Goal: Information Seeking & Learning: Learn about a topic

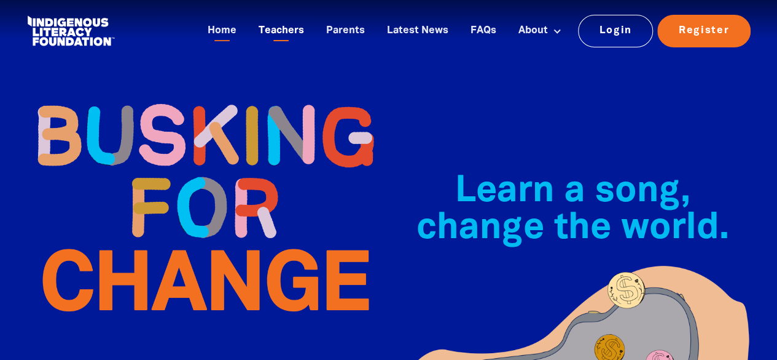
click at [286, 27] on link "Teachers" at bounding box center [281, 31] width 60 height 20
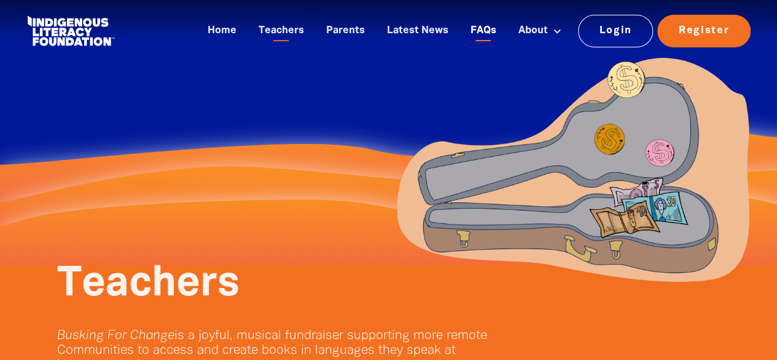
click at [483, 24] on link "FAQs" at bounding box center [483, 31] width 41 height 20
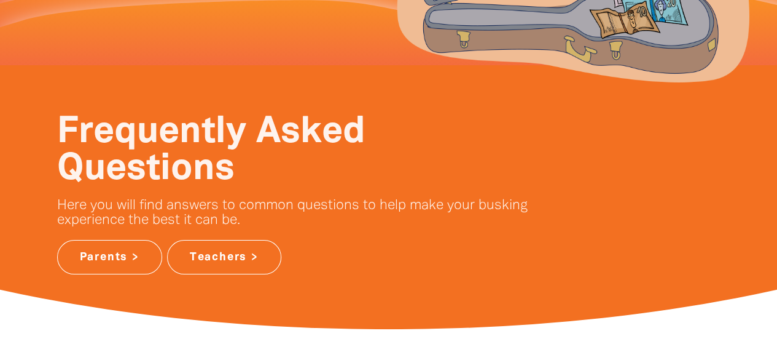
scroll to position [198, 0]
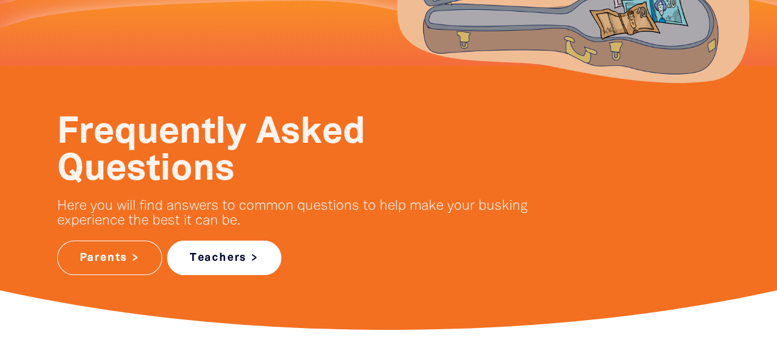
click at [250, 250] on link "Teachers >" at bounding box center [224, 257] width 114 height 34
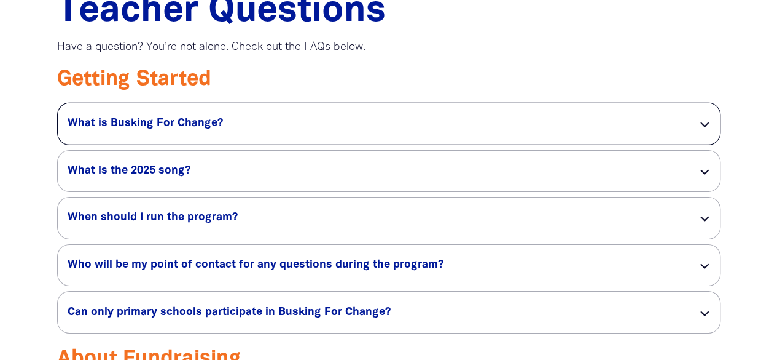
click at [709, 128] on div "What is Busking For Change? link" at bounding box center [389, 123] width 662 height 41
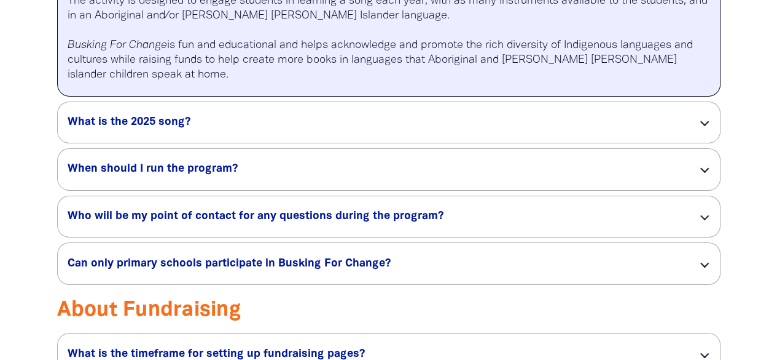
scroll to position [2085, 0]
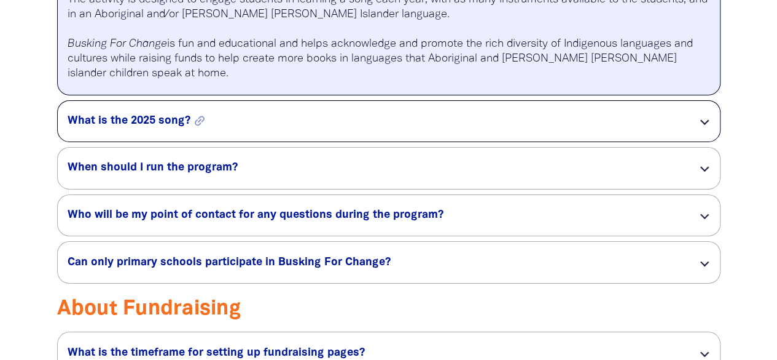
click at [309, 125] on h5 "What is the 2025 song? link" at bounding box center [373, 121] width 611 height 15
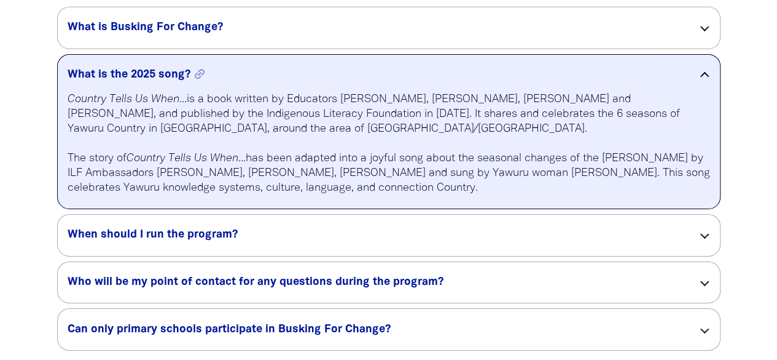
scroll to position [2003, 0]
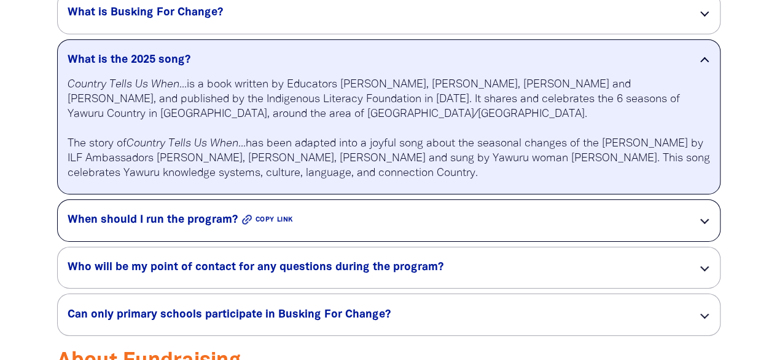
click at [277, 227] on h5 "When should I run the program? link" at bounding box center [373, 220] width 611 height 15
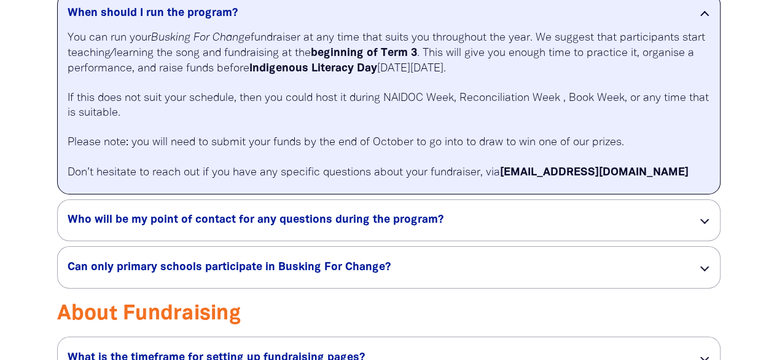
scroll to position [2099, 0]
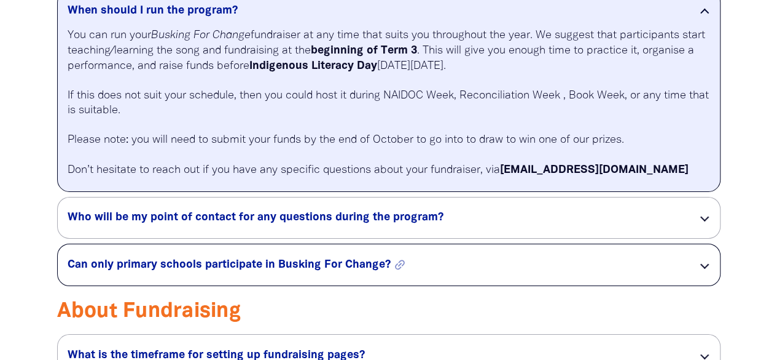
click at [273, 272] on h5 "Can only primary schools participate in Busking For Change? link" at bounding box center [373, 264] width 611 height 15
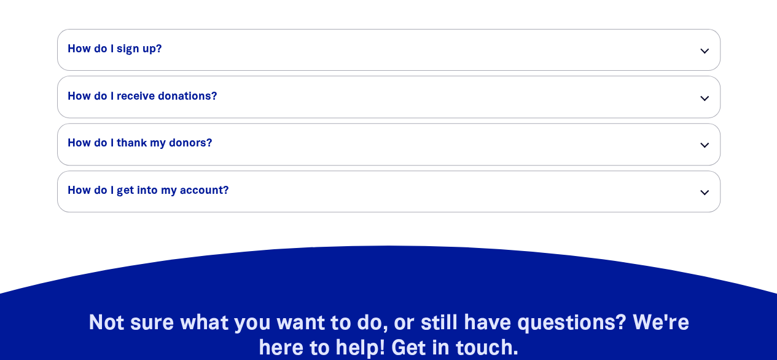
scroll to position [2528, 0]
